Goal: Transaction & Acquisition: Purchase product/service

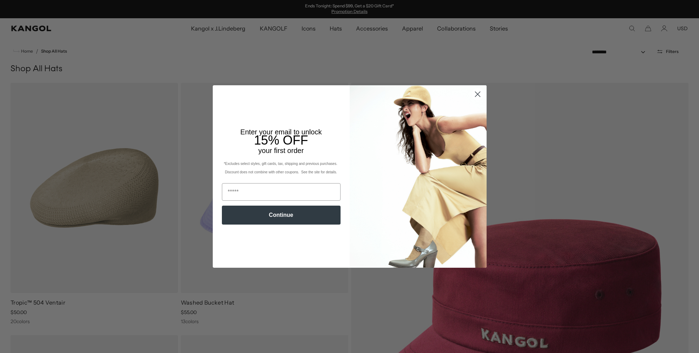
click at [478, 96] on circle "Close dialog" at bounding box center [477, 94] width 12 height 12
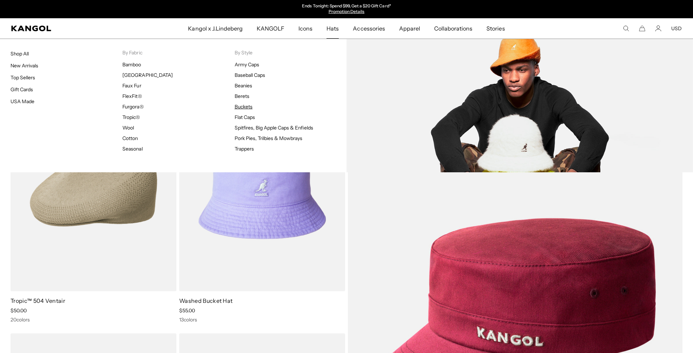
click at [239, 105] on link "Buckets" at bounding box center [244, 107] width 18 height 6
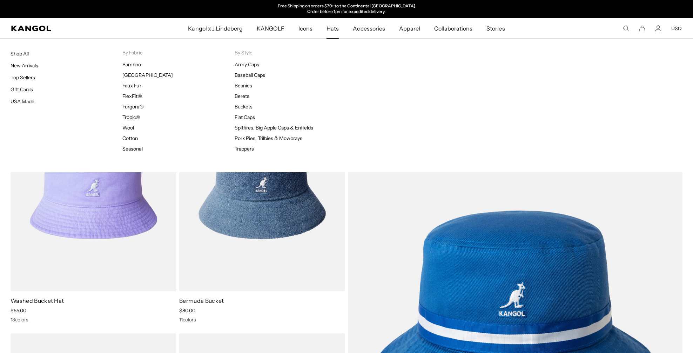
click at [335, 32] on span "Hats" at bounding box center [333, 28] width 12 height 20
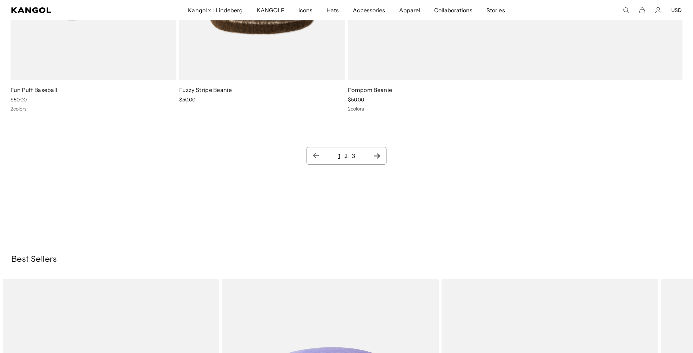
click at [380, 156] on icon "Next page" at bounding box center [377, 155] width 6 height 5
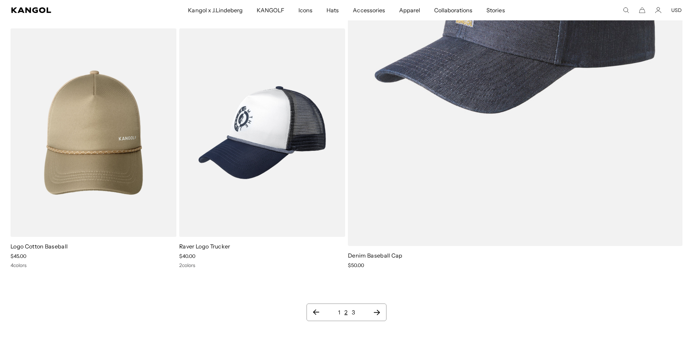
click at [377, 311] on icon "Next page" at bounding box center [376, 312] width 7 height 7
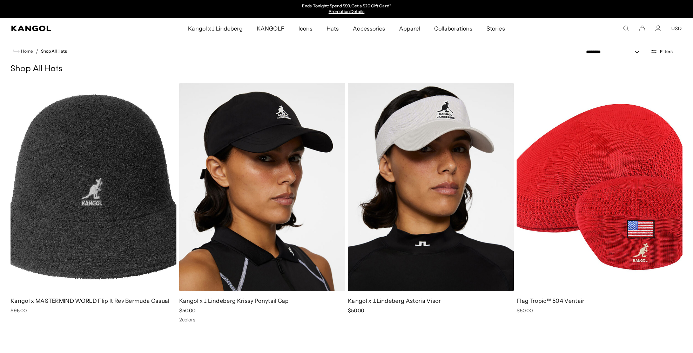
click at [165, 35] on ul "Kangol x J.Lindeberg Kangol x J.Lindeberg Men's Shop All Headwear Tops Outerwea…" at bounding box center [347, 28] width 444 height 20
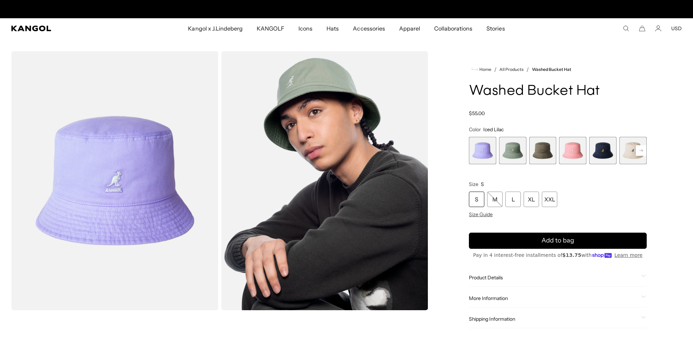
click at [602, 149] on span "5 of 13" at bounding box center [603, 150] width 27 height 27
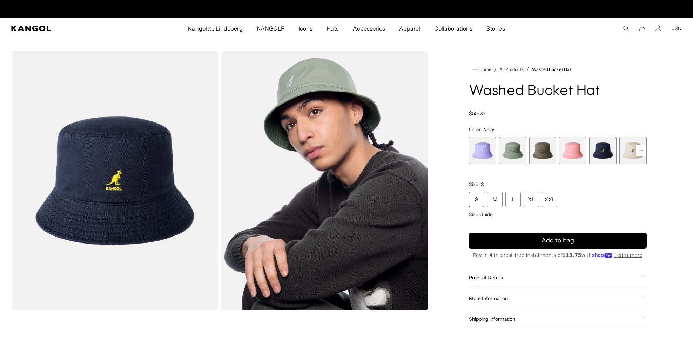
scroll to position [0, 145]
click at [640, 149] on rect at bounding box center [641, 150] width 11 height 11
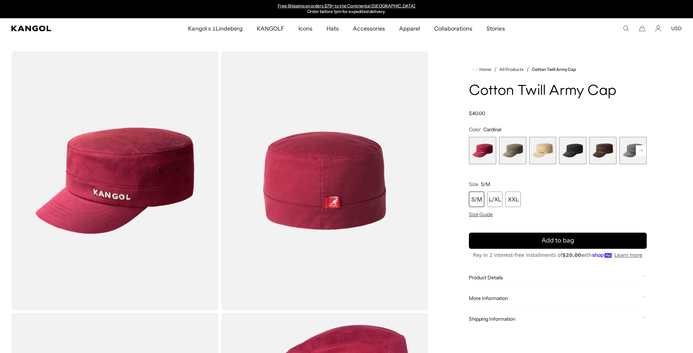
click at [513, 149] on span "2 of 9" at bounding box center [512, 150] width 27 height 27
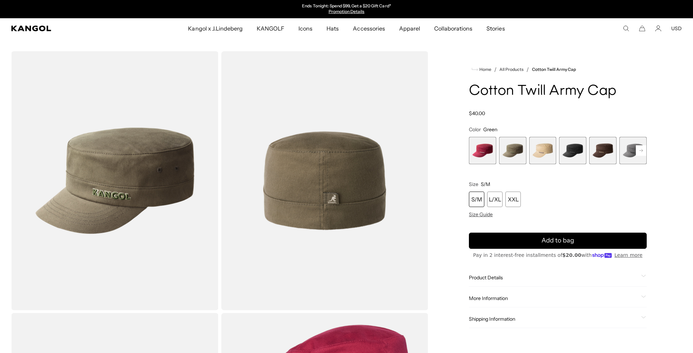
click at [580, 153] on span "4 of 9" at bounding box center [572, 150] width 27 height 27
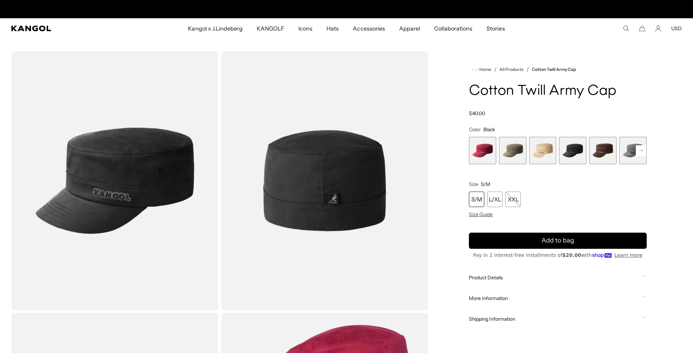
scroll to position [0, 145]
click at [608, 151] on span "5 of 9" at bounding box center [603, 150] width 27 height 27
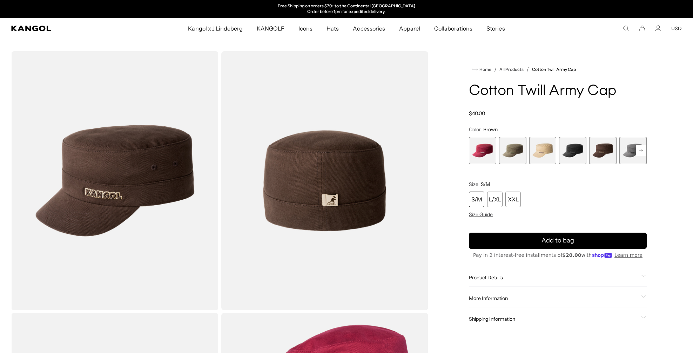
click at [642, 151] on icon at bounding box center [642, 150] width 4 height 3
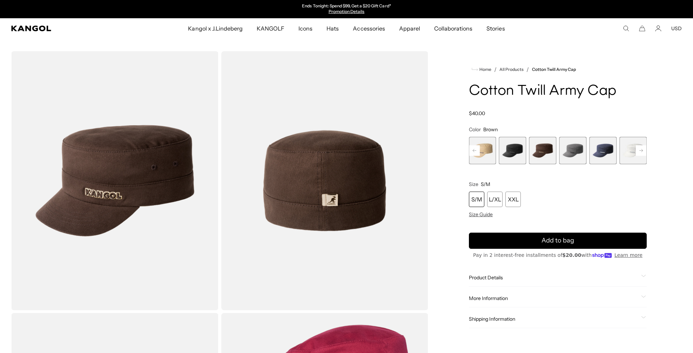
click at [642, 151] on icon at bounding box center [642, 150] width 4 height 3
click at [642, 151] on span "9 of 9" at bounding box center [633, 150] width 27 height 27
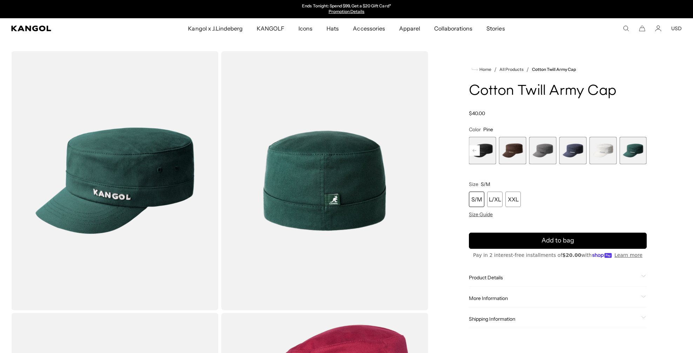
click at [476, 147] on rect at bounding box center [475, 150] width 11 height 11
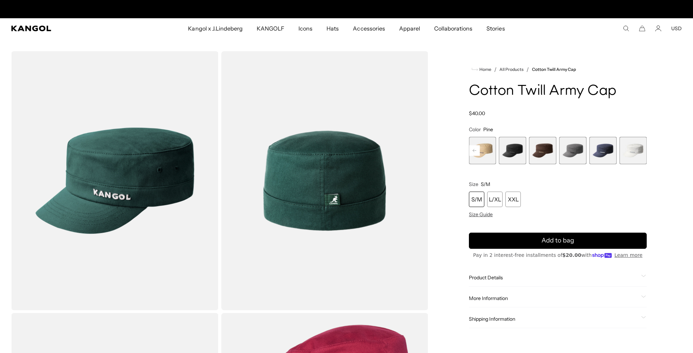
click at [476, 147] on rect at bounding box center [475, 150] width 11 height 11
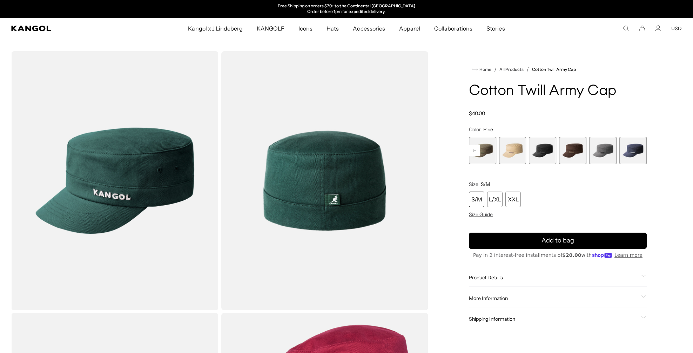
click at [476, 147] on rect at bounding box center [475, 150] width 11 height 11
click at [476, 147] on div "Previous Next Cardinal Variant sold out or unavailable Green Variant sold out o…" at bounding box center [558, 150] width 178 height 27
click at [511, 145] on span "2 of 9" at bounding box center [512, 150] width 27 height 27
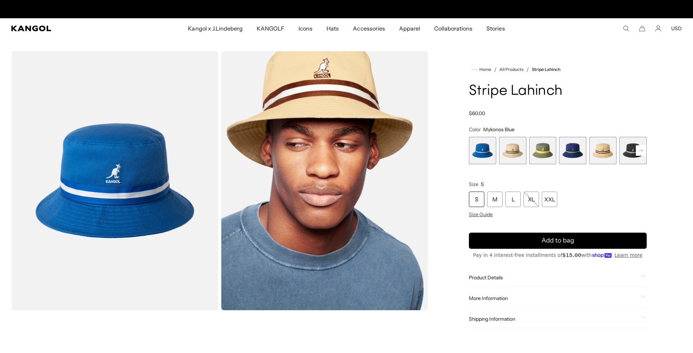
click at [648, 149] on div "Home / All Products / Stripe Lahinch Stripe Lahinch Regular price $60.00 Regula…" at bounding box center [558, 196] width 248 height 291
click at [636, 150] on button "Next" at bounding box center [641, 150] width 11 height 11
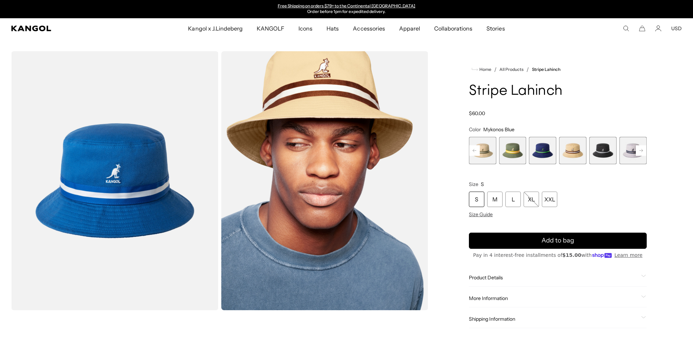
click at [636, 150] on button "Next" at bounding box center [641, 150] width 11 height 11
click at [638, 149] on rect at bounding box center [641, 150] width 11 height 11
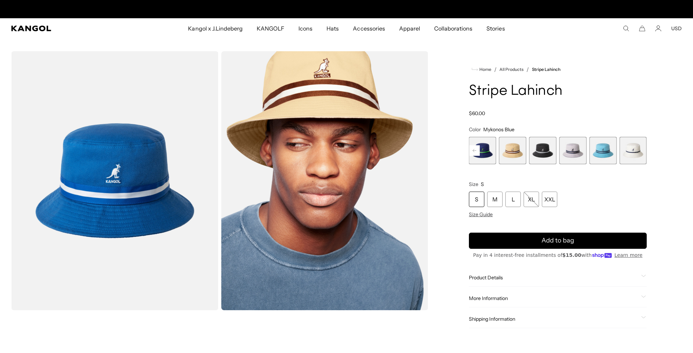
click at [638, 149] on span "9 of 9" at bounding box center [633, 150] width 27 height 27
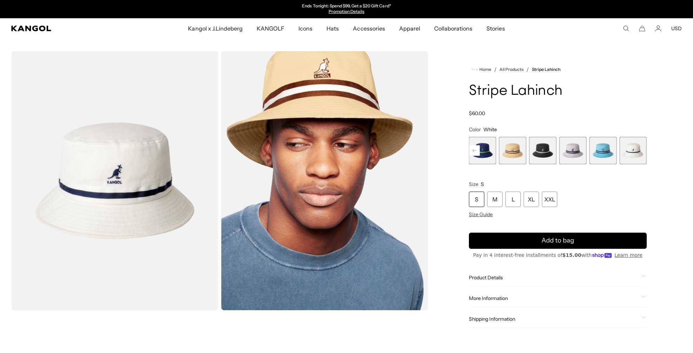
click at [630, 151] on span "9 of 9" at bounding box center [633, 150] width 27 height 27
click at [576, 149] on span "7 of 9" at bounding box center [573, 150] width 27 height 27
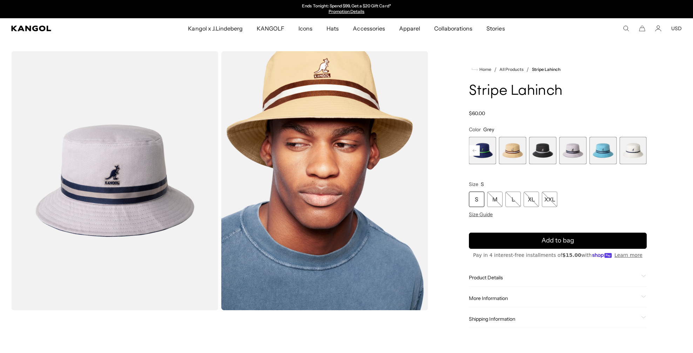
click at [632, 151] on span "9 of 9" at bounding box center [633, 150] width 27 height 27
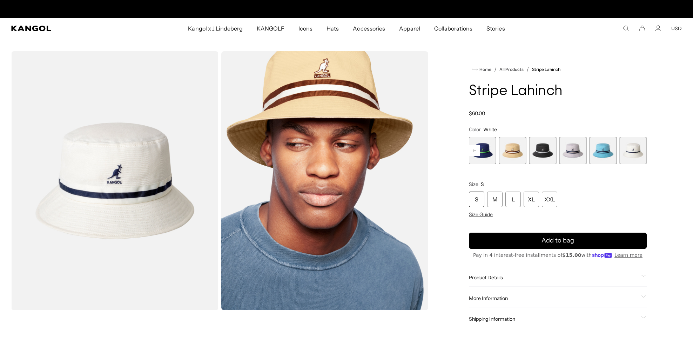
click at [564, 148] on span "7 of 9" at bounding box center [573, 150] width 27 height 27
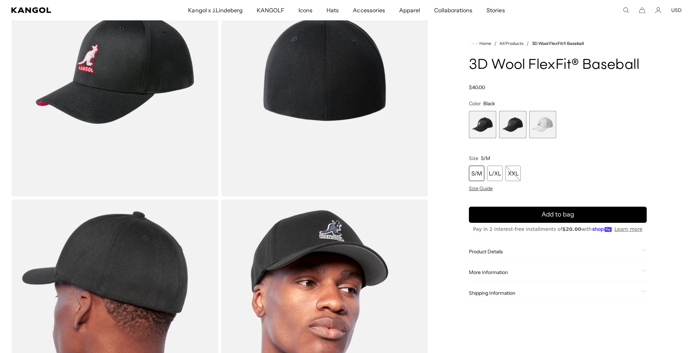
scroll to position [0, 145]
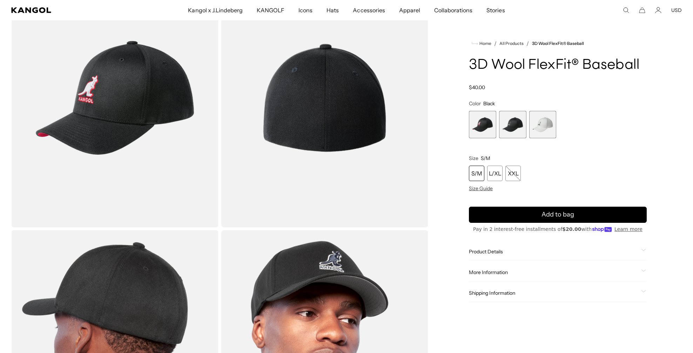
click at [477, 121] on span "1 of 3" at bounding box center [482, 124] width 27 height 27
click at [501, 125] on span "2 of 3" at bounding box center [512, 124] width 27 height 27
click at [489, 126] on span "1 of 3" at bounding box center [482, 124] width 27 height 27
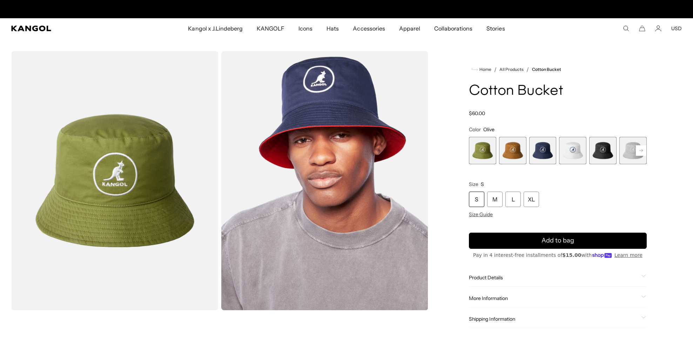
scroll to position [0, 145]
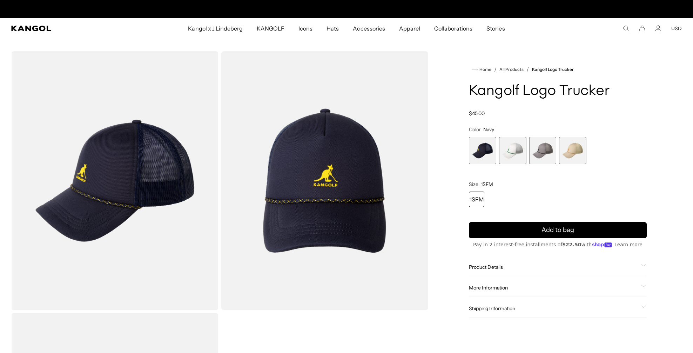
scroll to position [0, 145]
click at [565, 152] on span "4 of 4" at bounding box center [572, 150] width 27 height 27
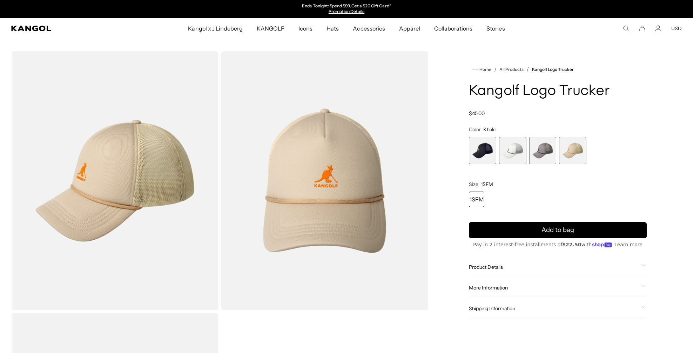
click at [547, 150] on span "3 of 4" at bounding box center [543, 150] width 27 height 27
click at [512, 149] on span "2 of 4" at bounding box center [512, 150] width 27 height 27
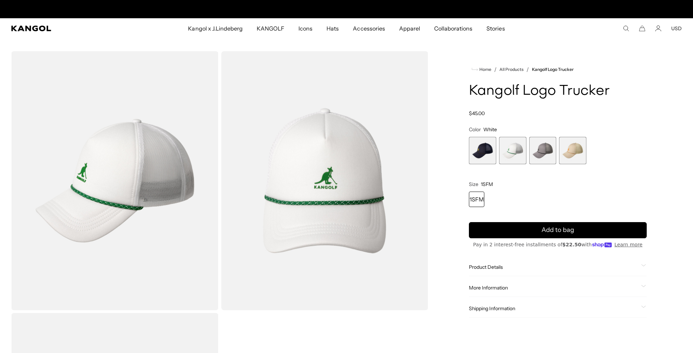
scroll to position [0, 145]
click at [490, 149] on span "1 of 4" at bounding box center [482, 150] width 27 height 27
